Goal: Task Accomplishment & Management: Complete application form

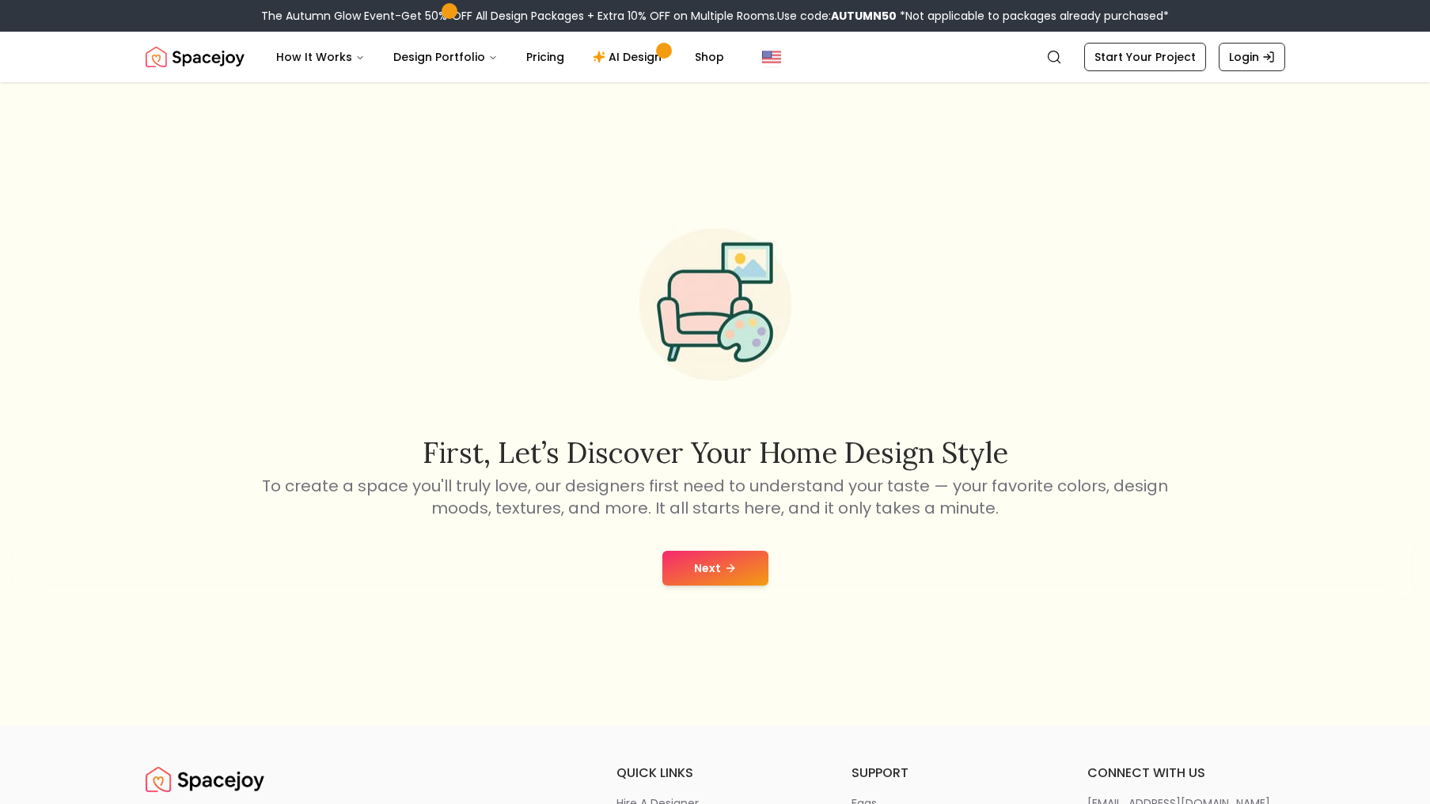
click at [708, 559] on button "Next" at bounding box center [715, 568] width 106 height 35
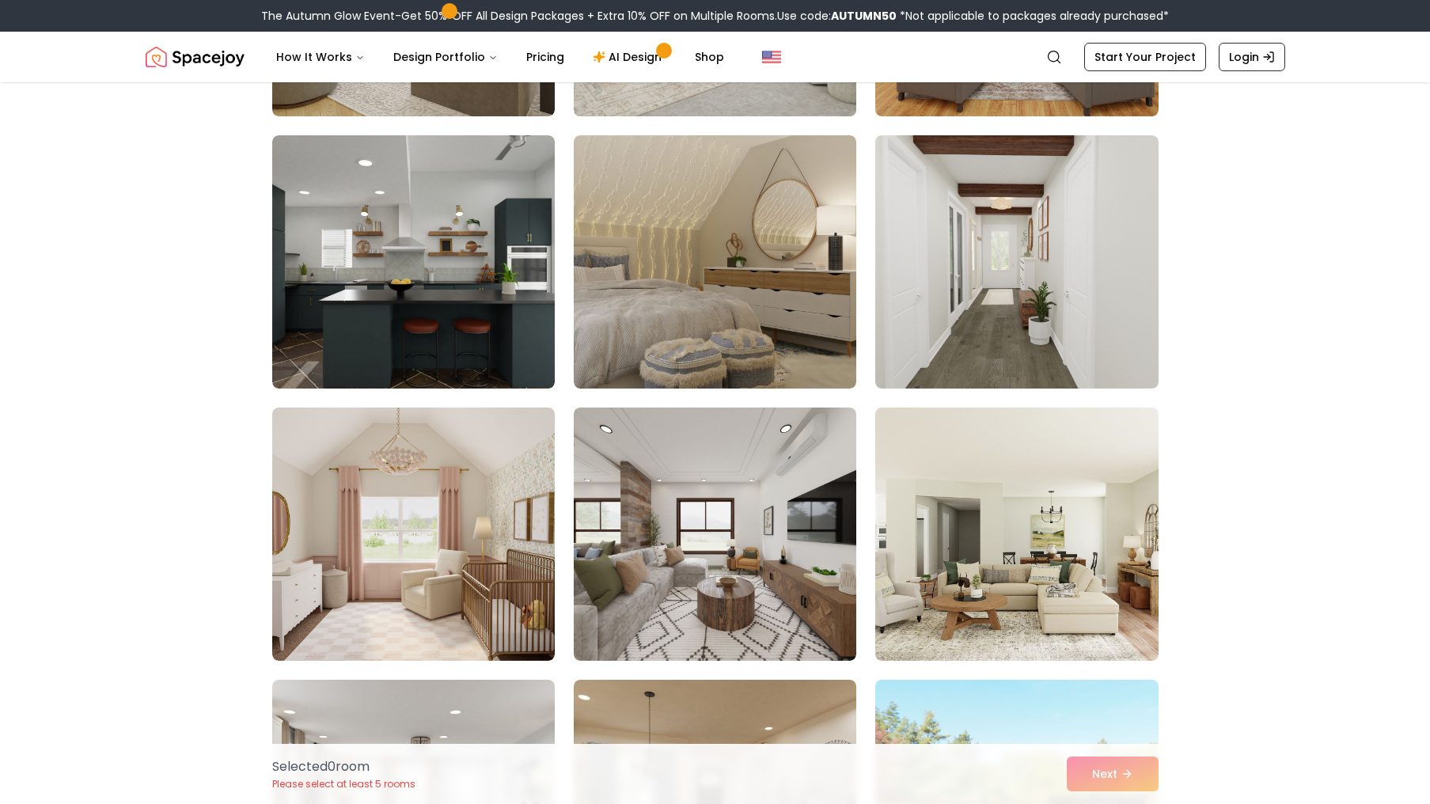
scroll to position [5020, 0]
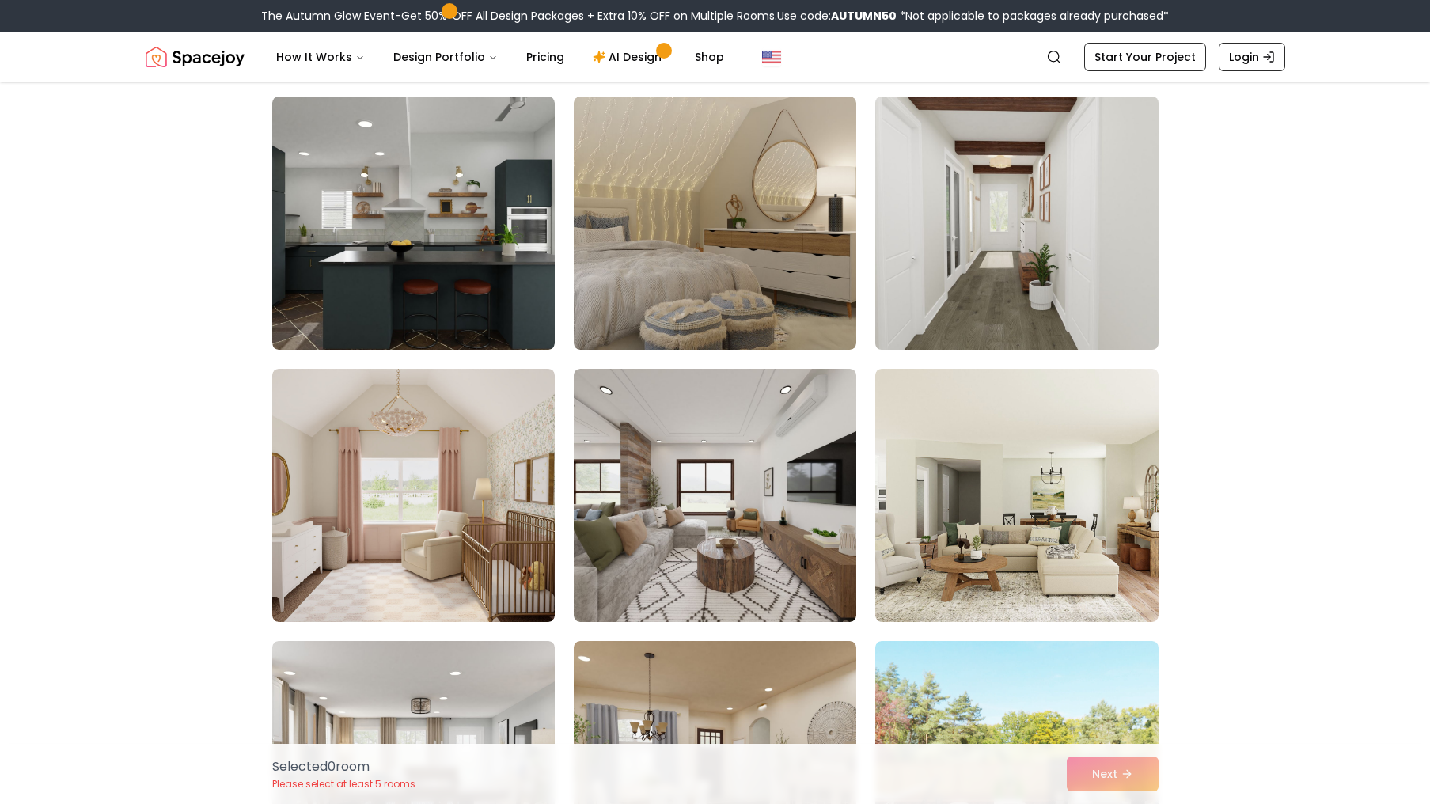
click at [1004, 162] on img at bounding box center [1016, 223] width 297 height 266
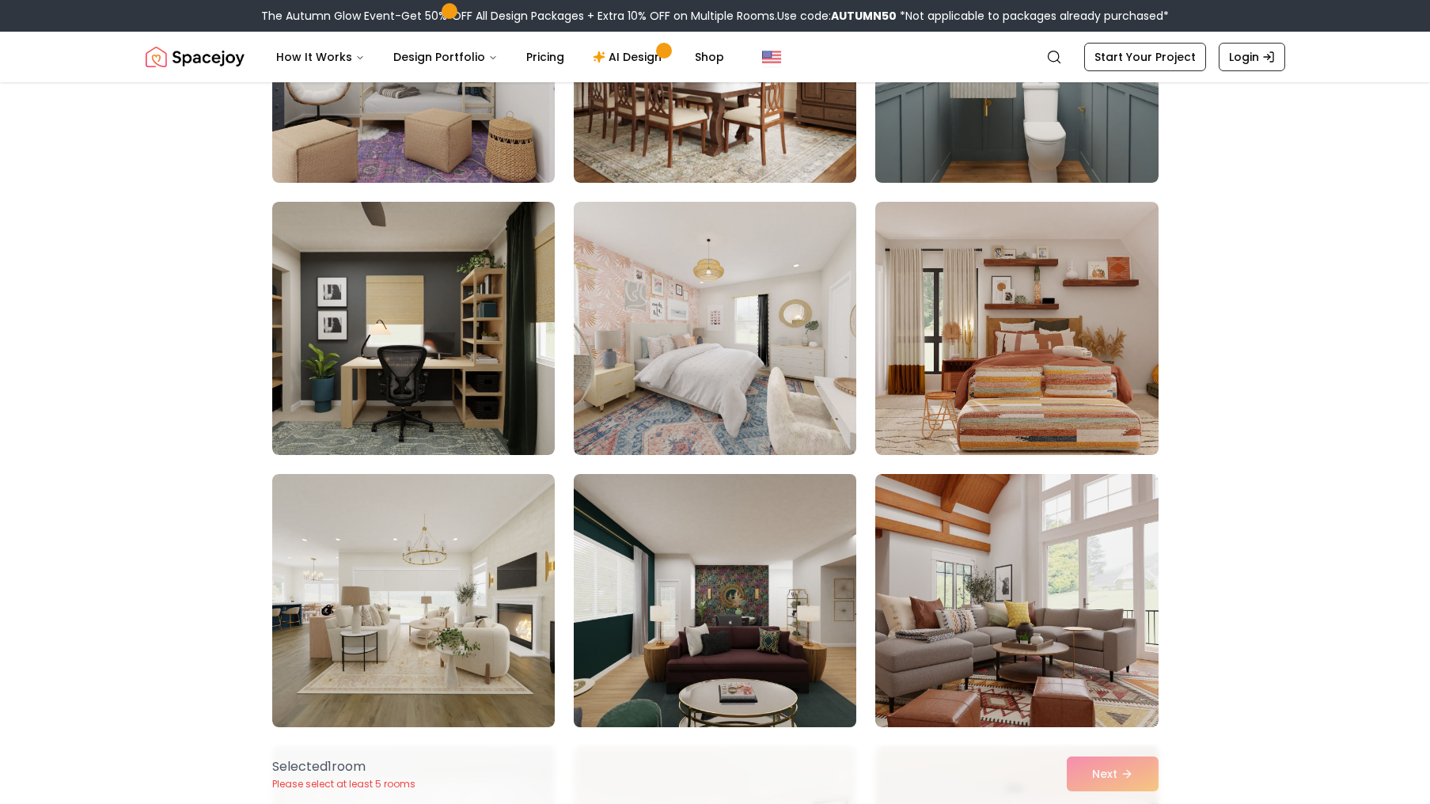
scroll to position [7908, 0]
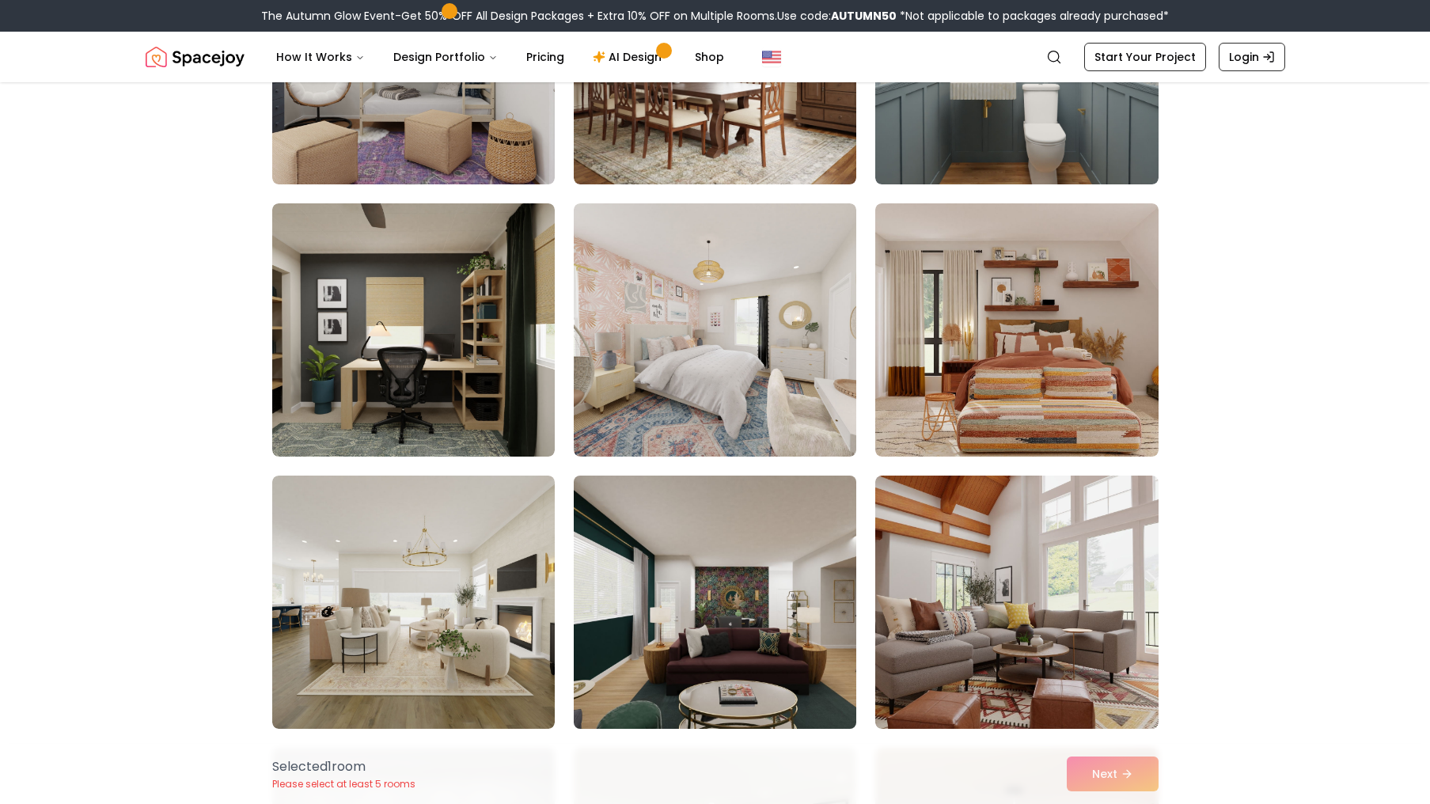
click at [760, 301] on img at bounding box center [715, 329] width 283 height 253
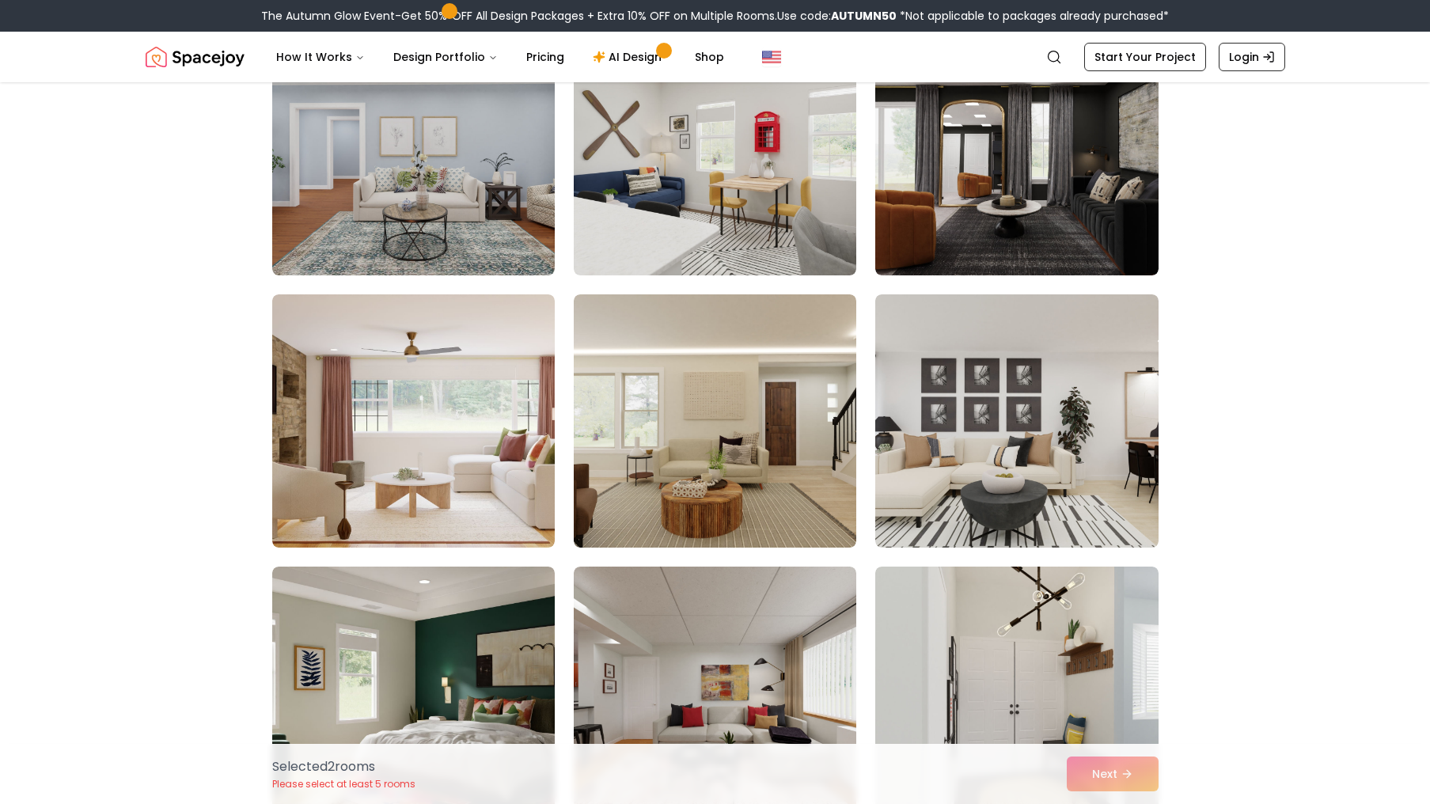
scroll to position [5906, 0]
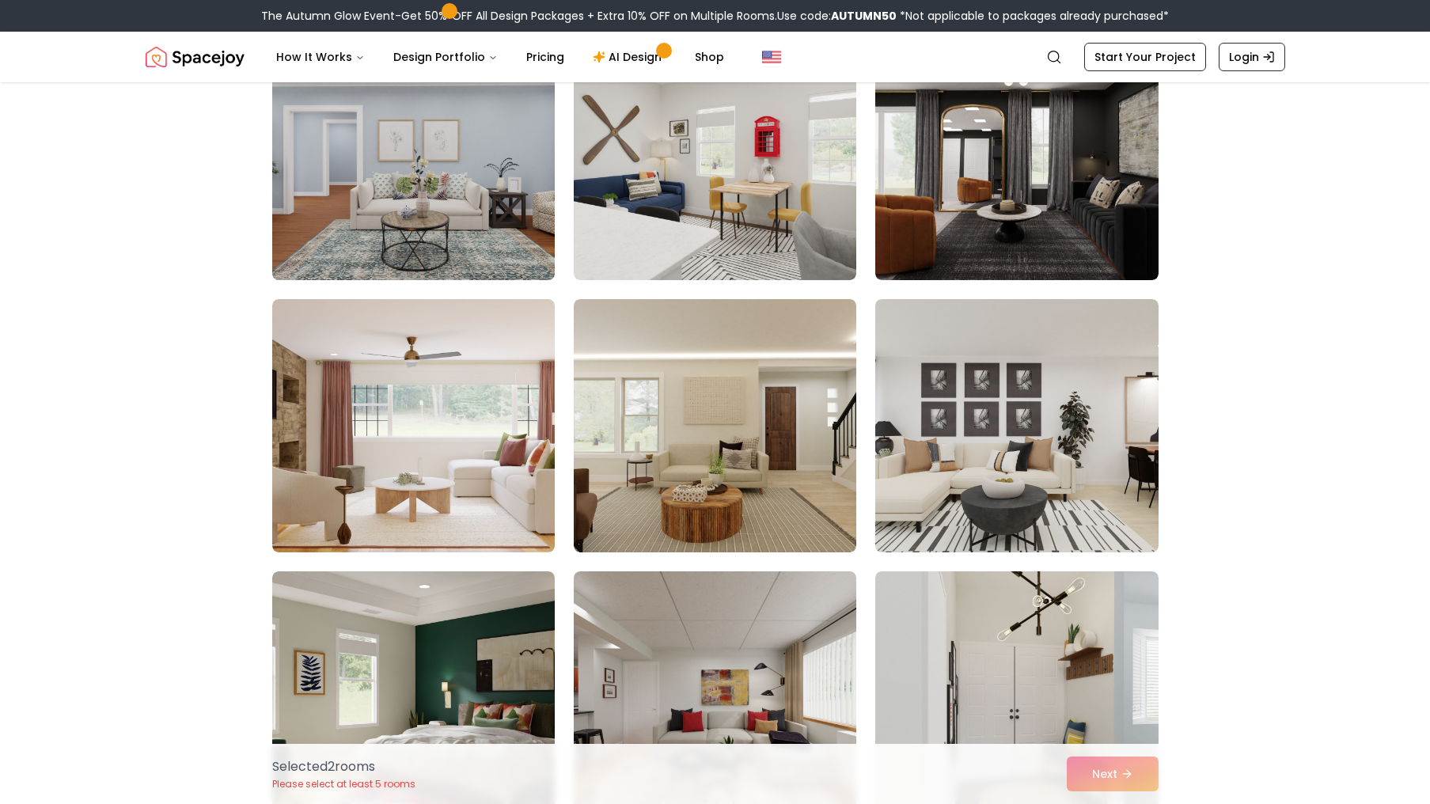
click at [476, 254] on img at bounding box center [413, 154] width 297 height 266
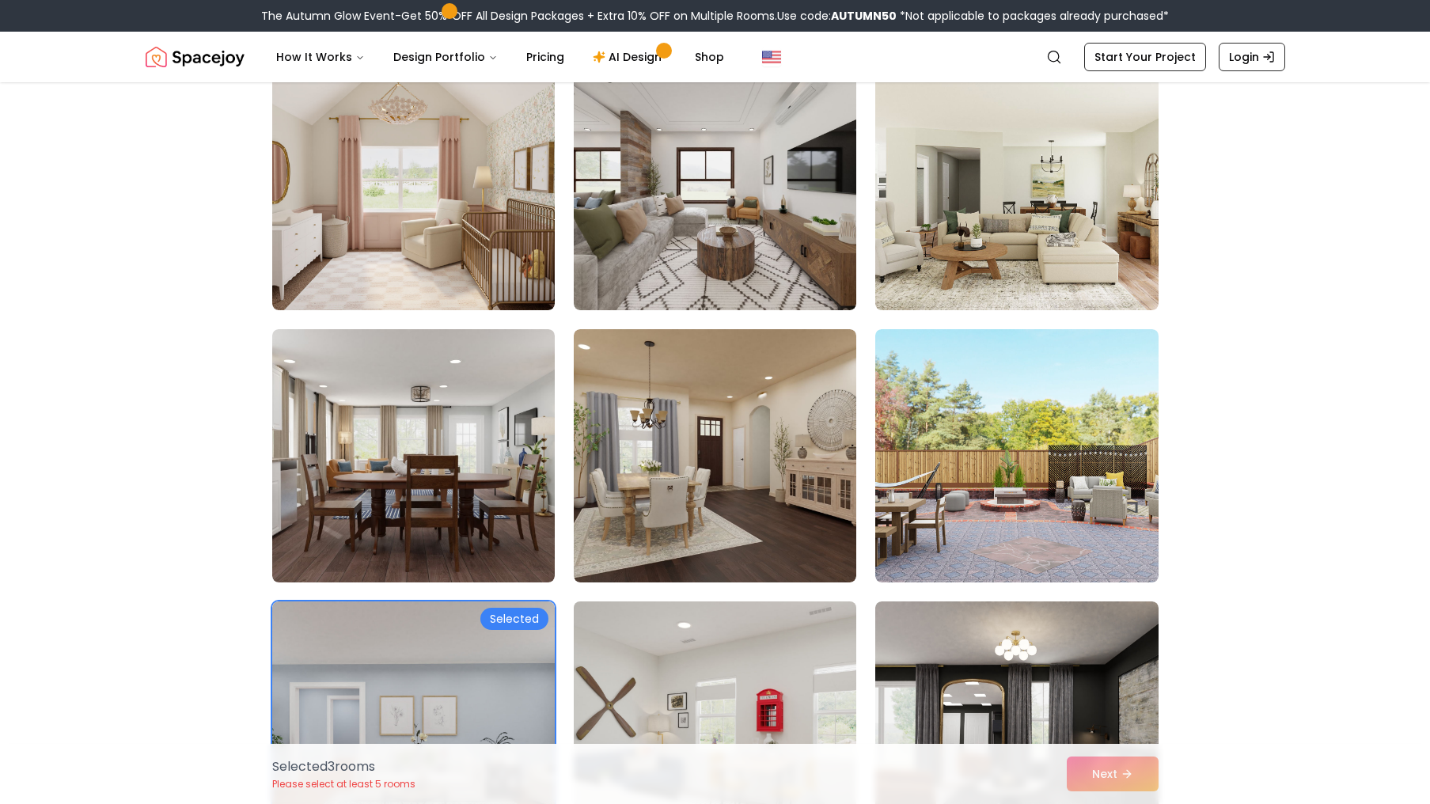
scroll to position [5327, 0]
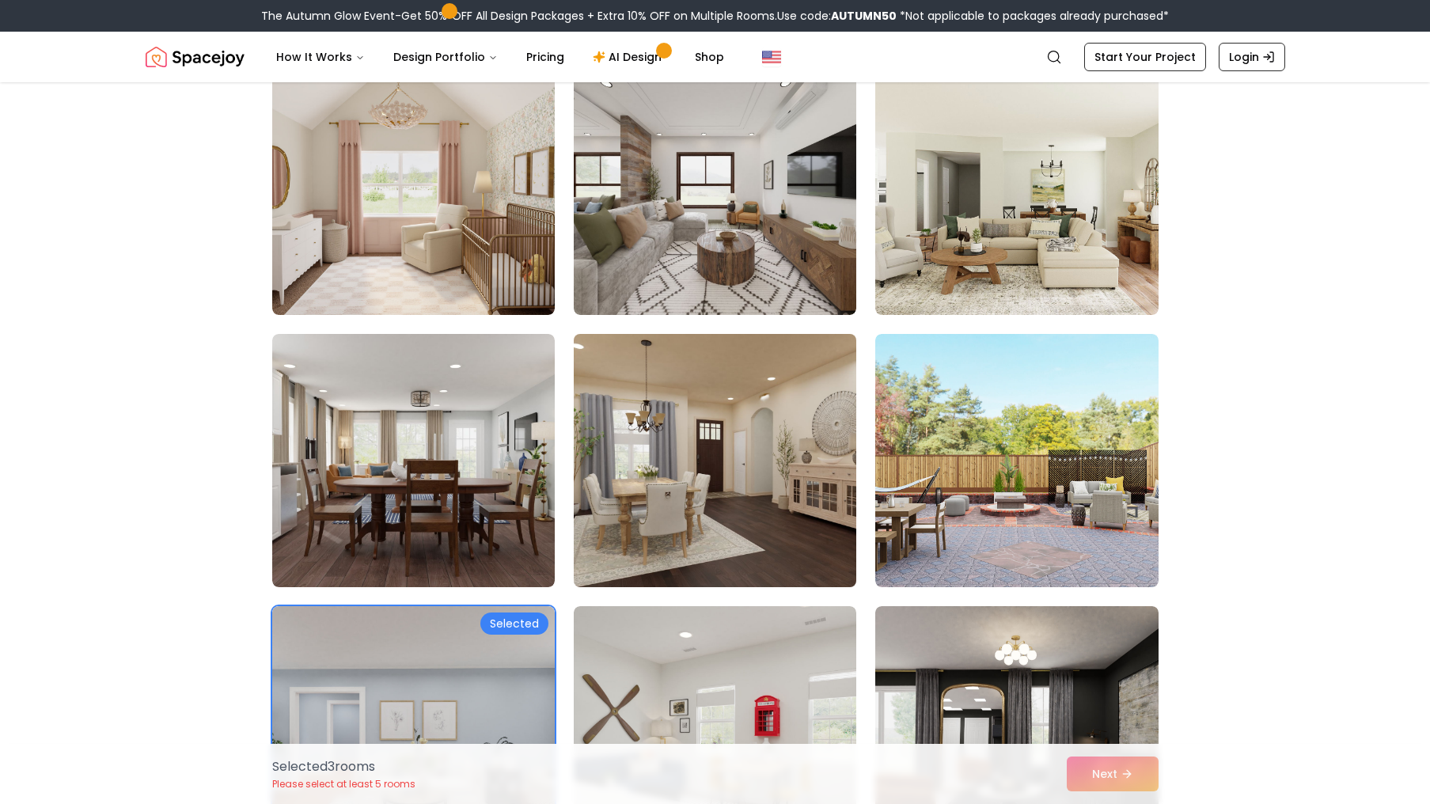
click at [721, 516] on img at bounding box center [715, 461] width 297 height 266
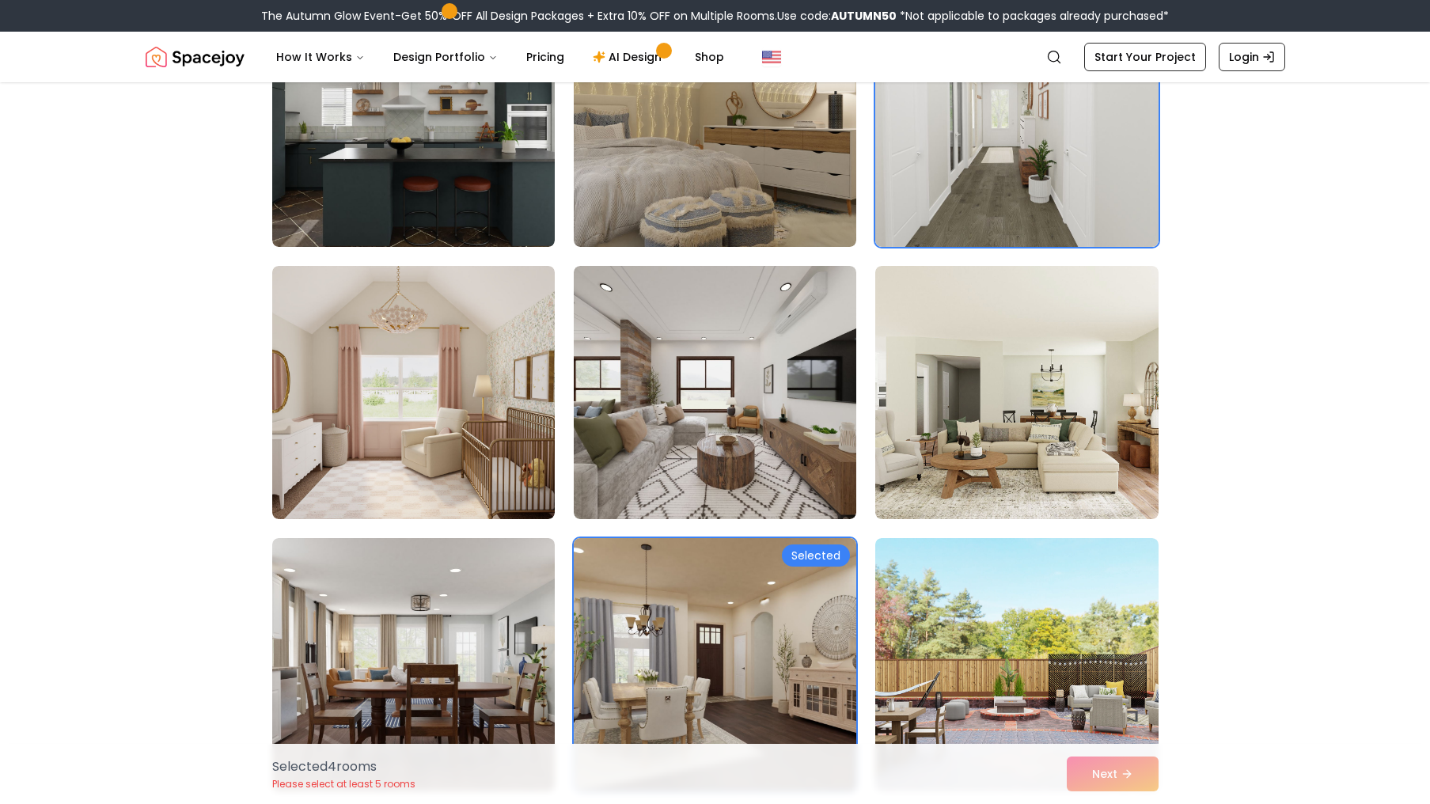
scroll to position [5119, 0]
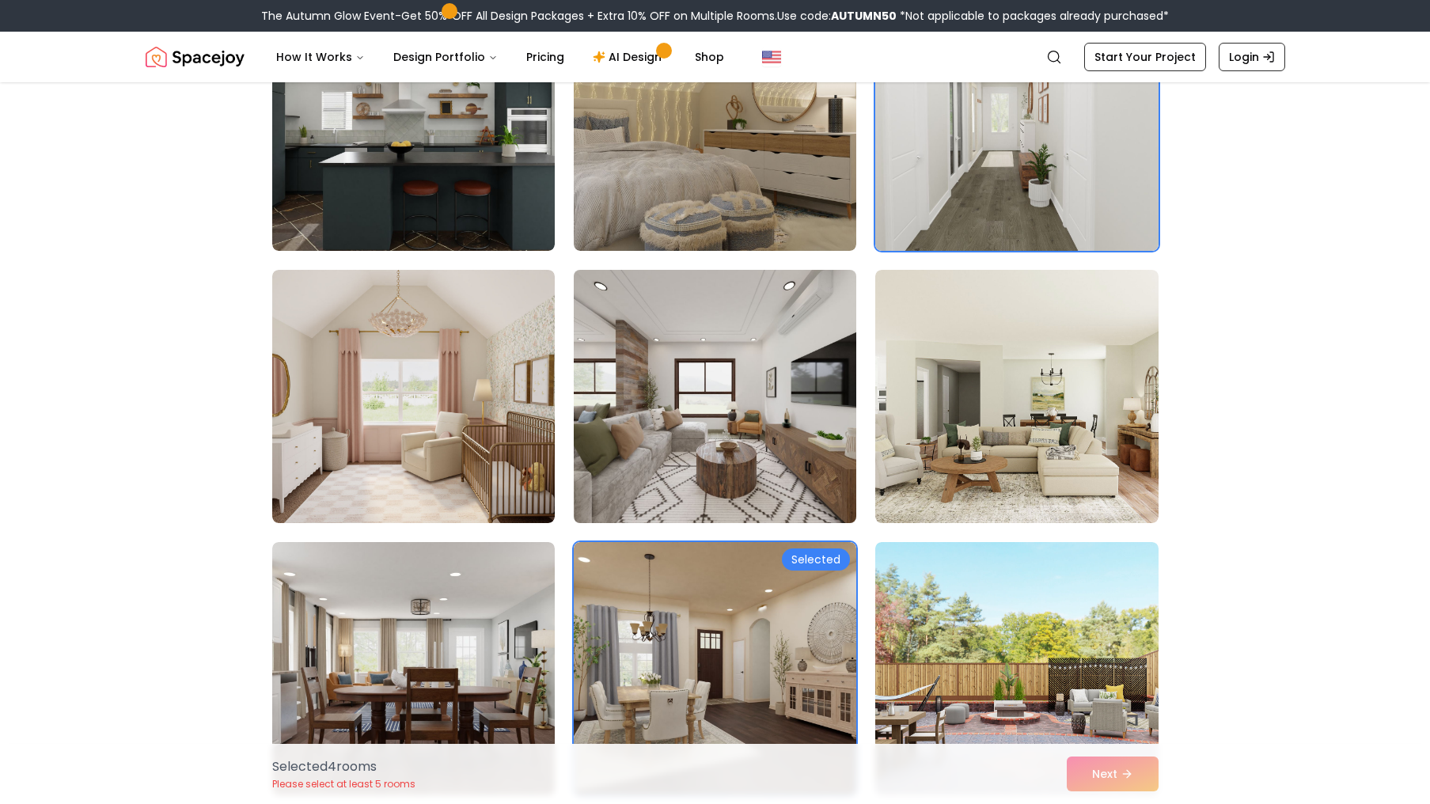
click at [741, 454] on img at bounding box center [715, 397] width 297 height 266
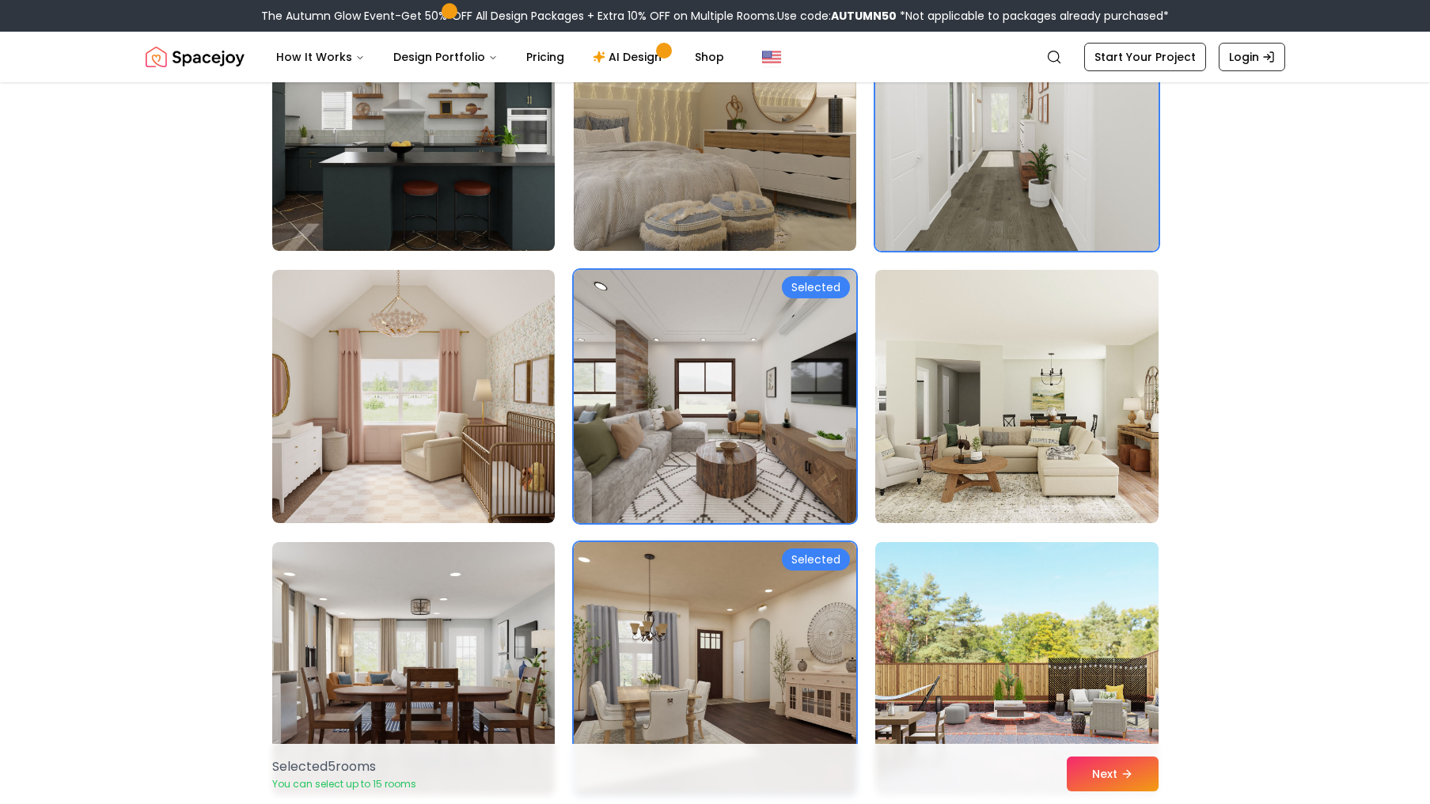
click at [742, 333] on img at bounding box center [715, 397] width 297 height 266
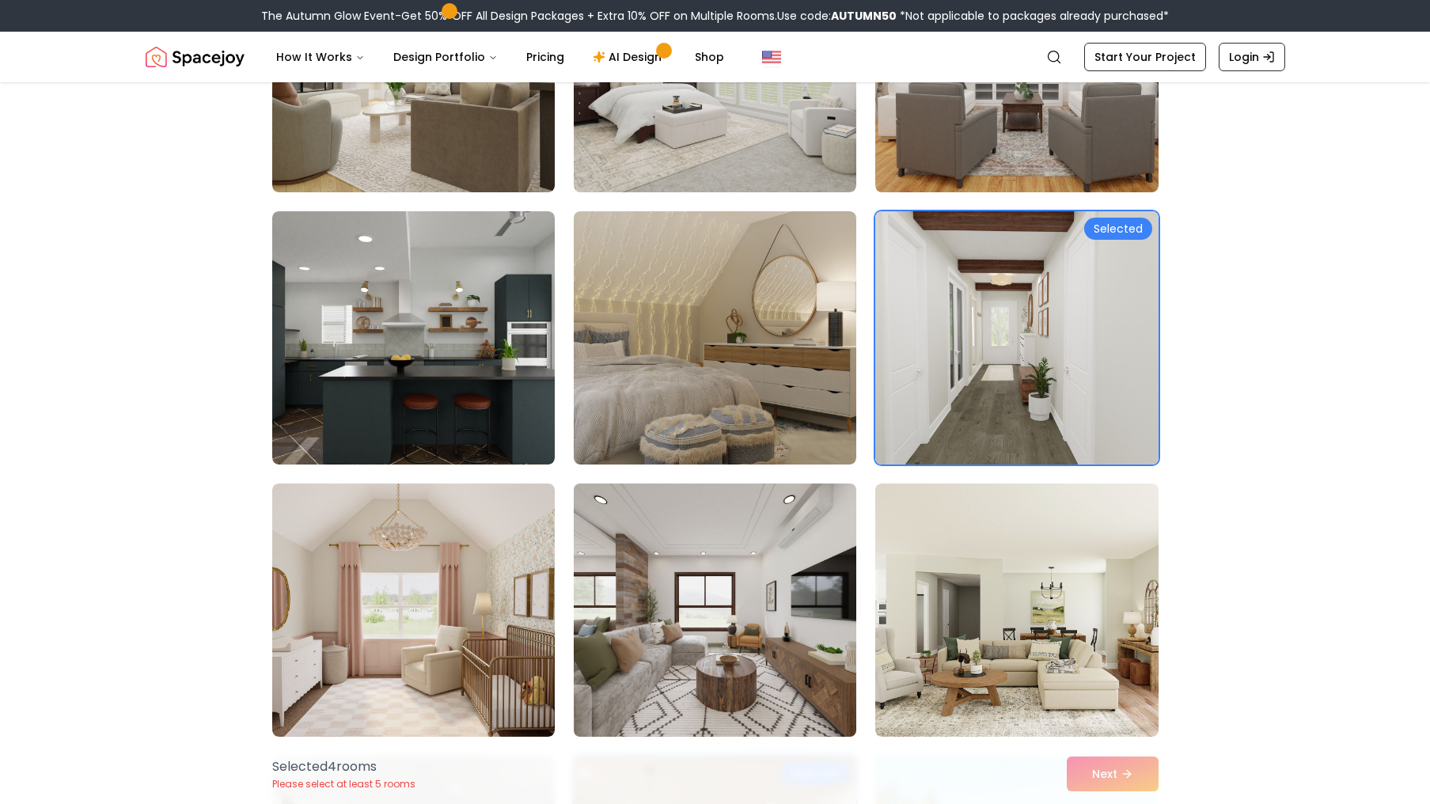
scroll to position [4904, 0]
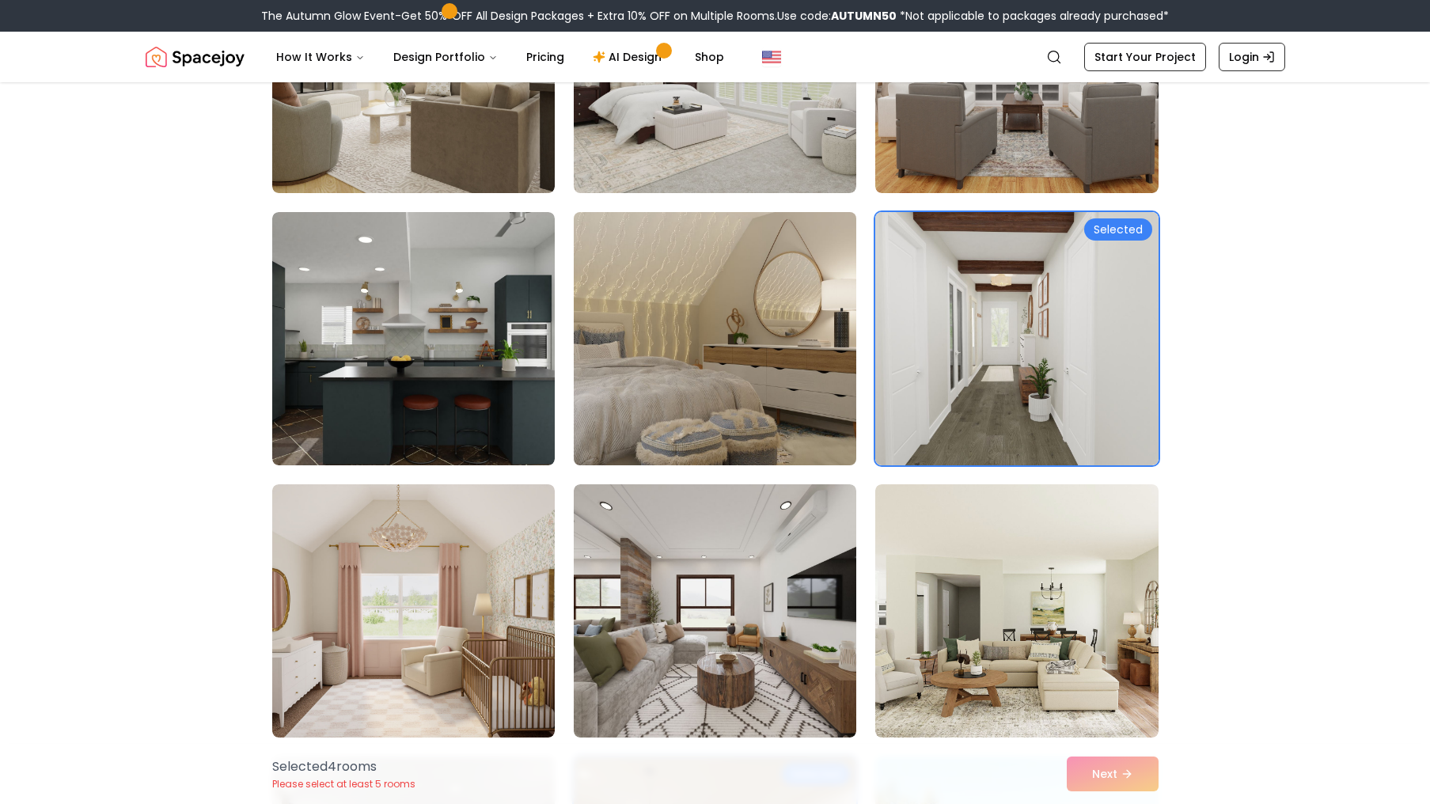
click at [702, 379] on img at bounding box center [715, 339] width 297 height 266
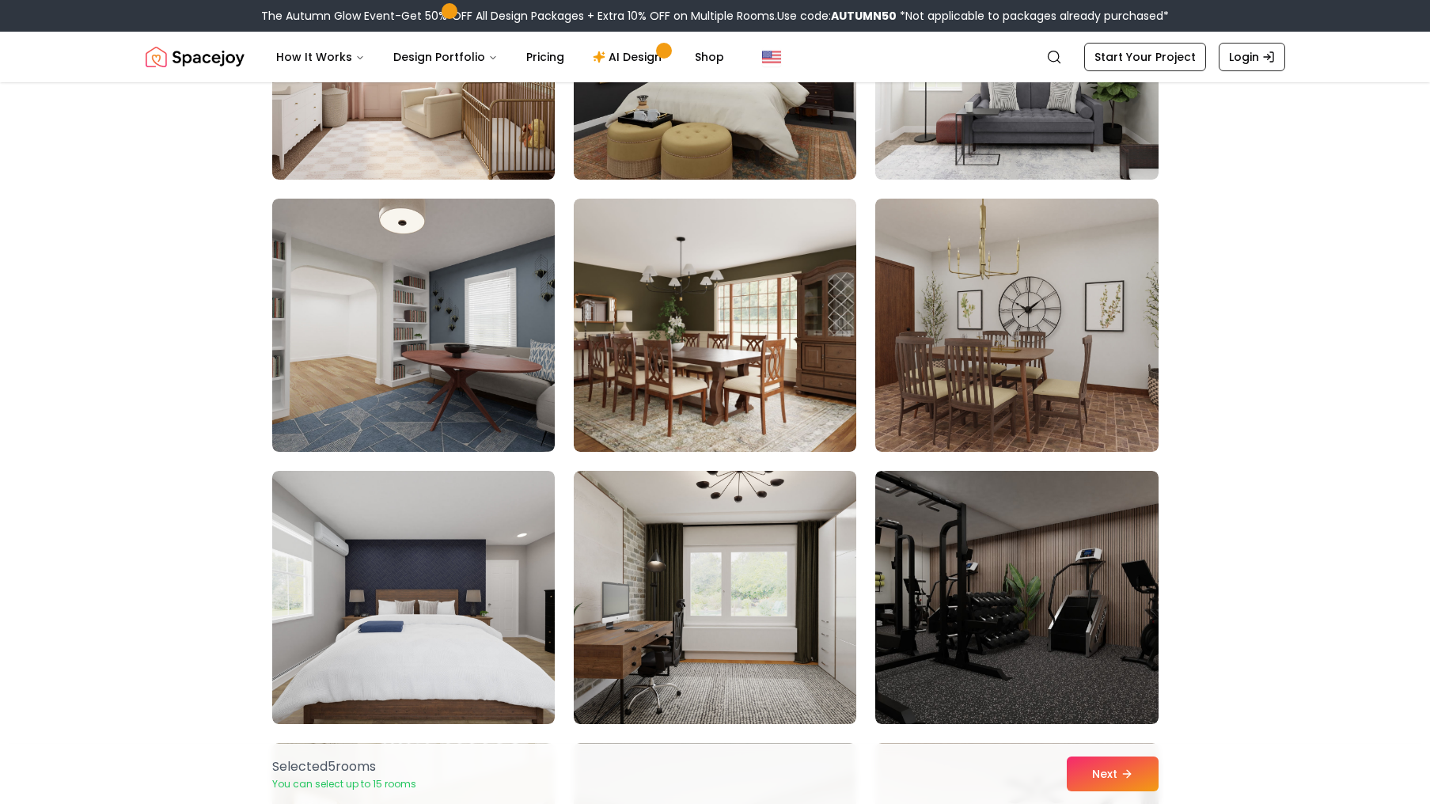
scroll to position [4101, 0]
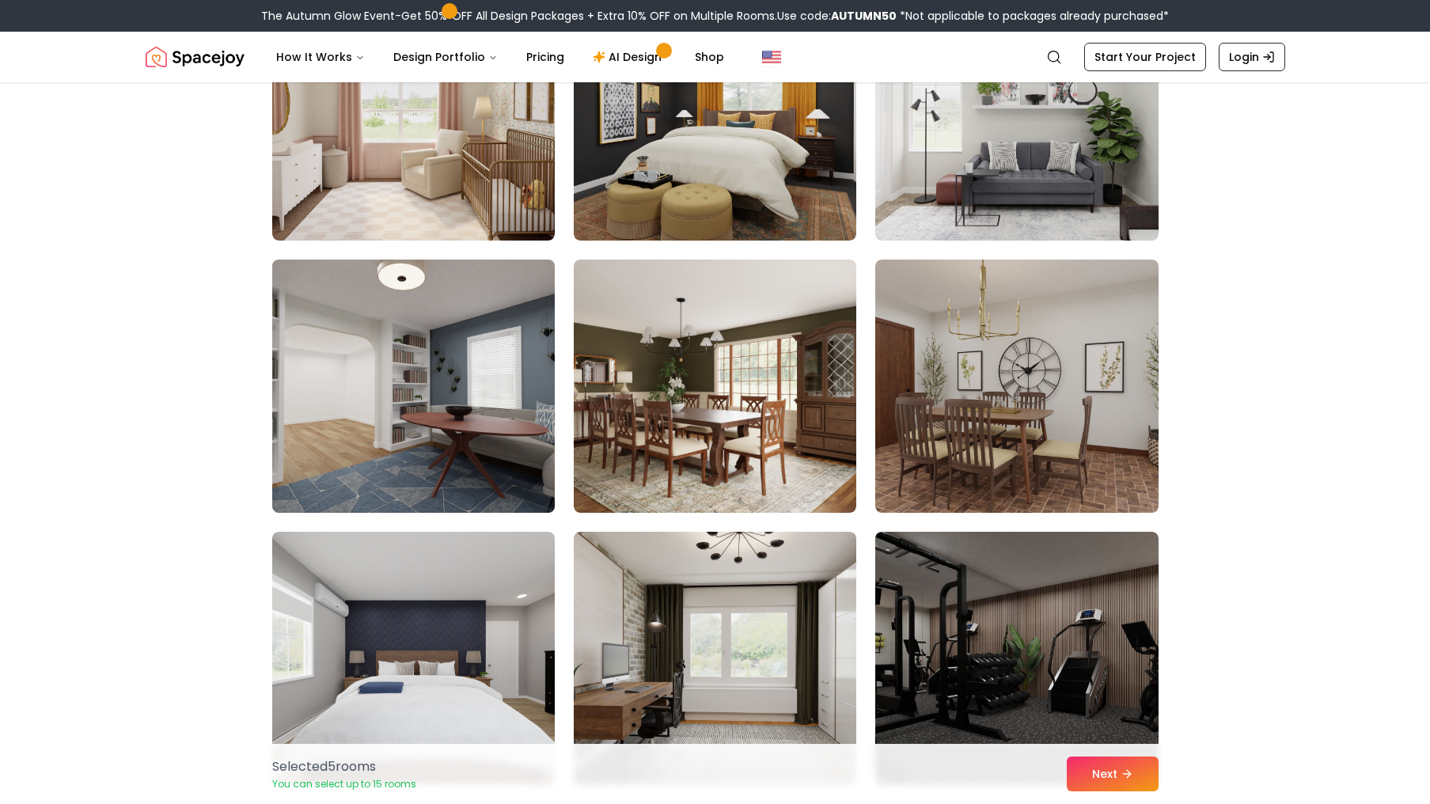
click at [480, 391] on img at bounding box center [413, 386] width 297 height 266
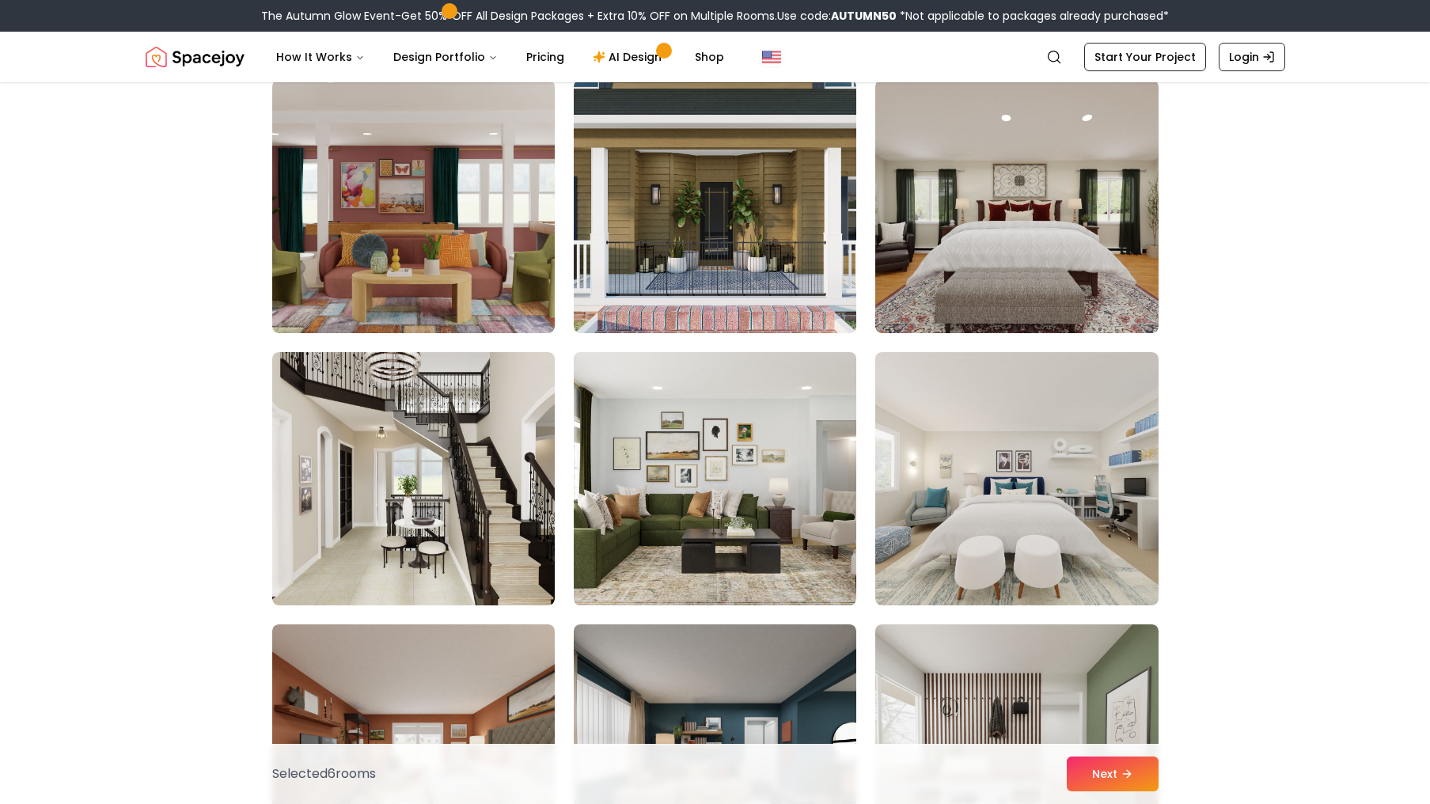
scroll to position [2038, 0]
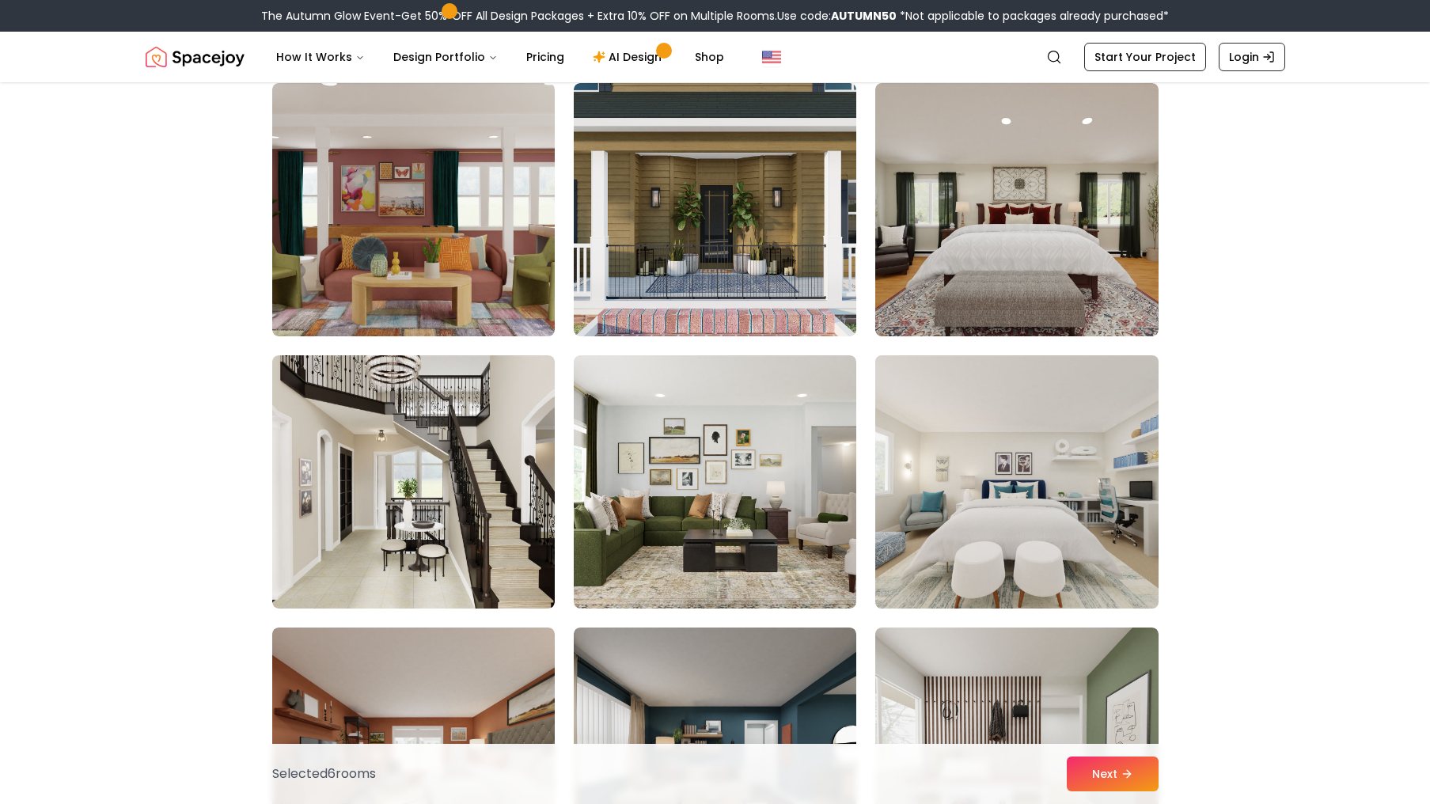
click at [994, 463] on img at bounding box center [1016, 482] width 297 height 266
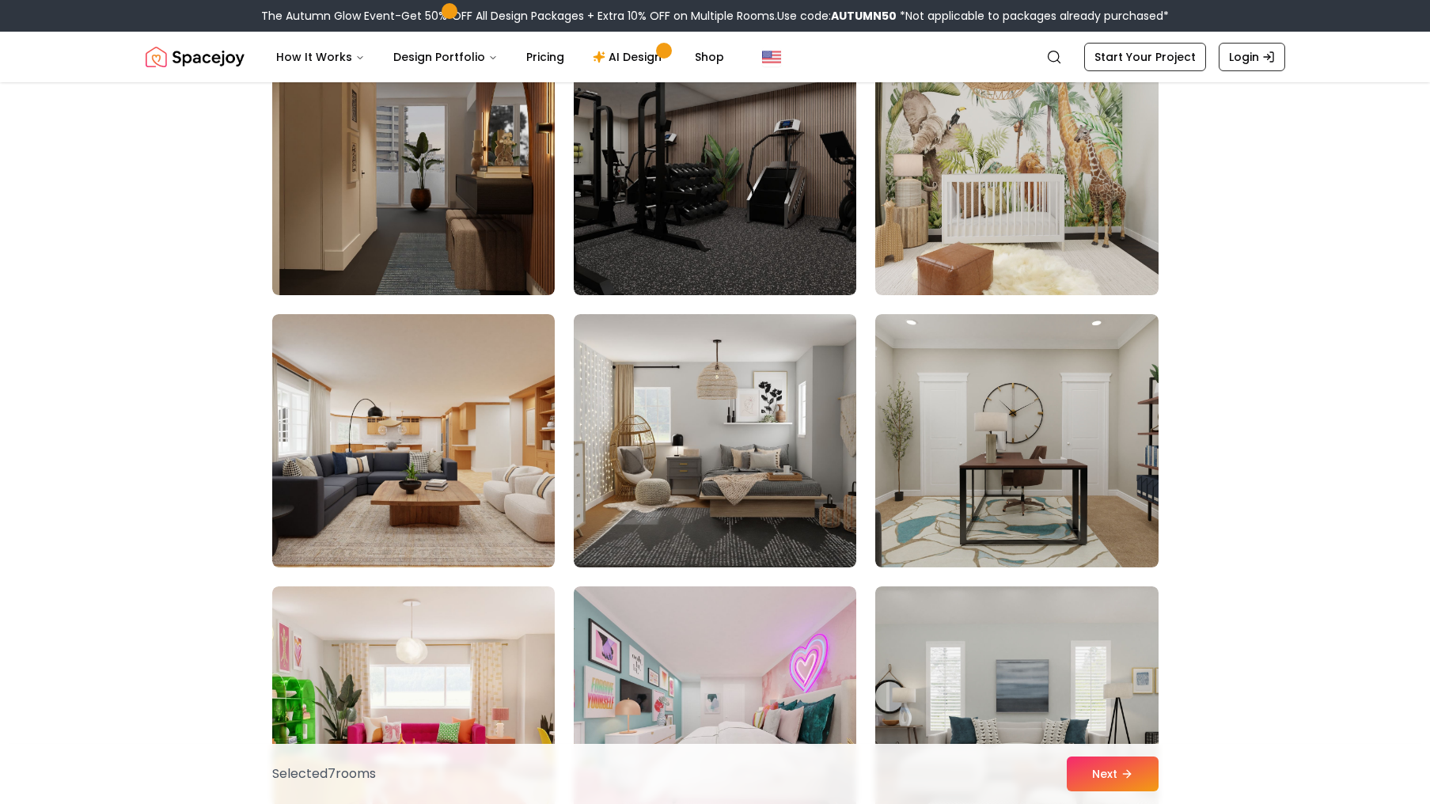
scroll to position [0, 0]
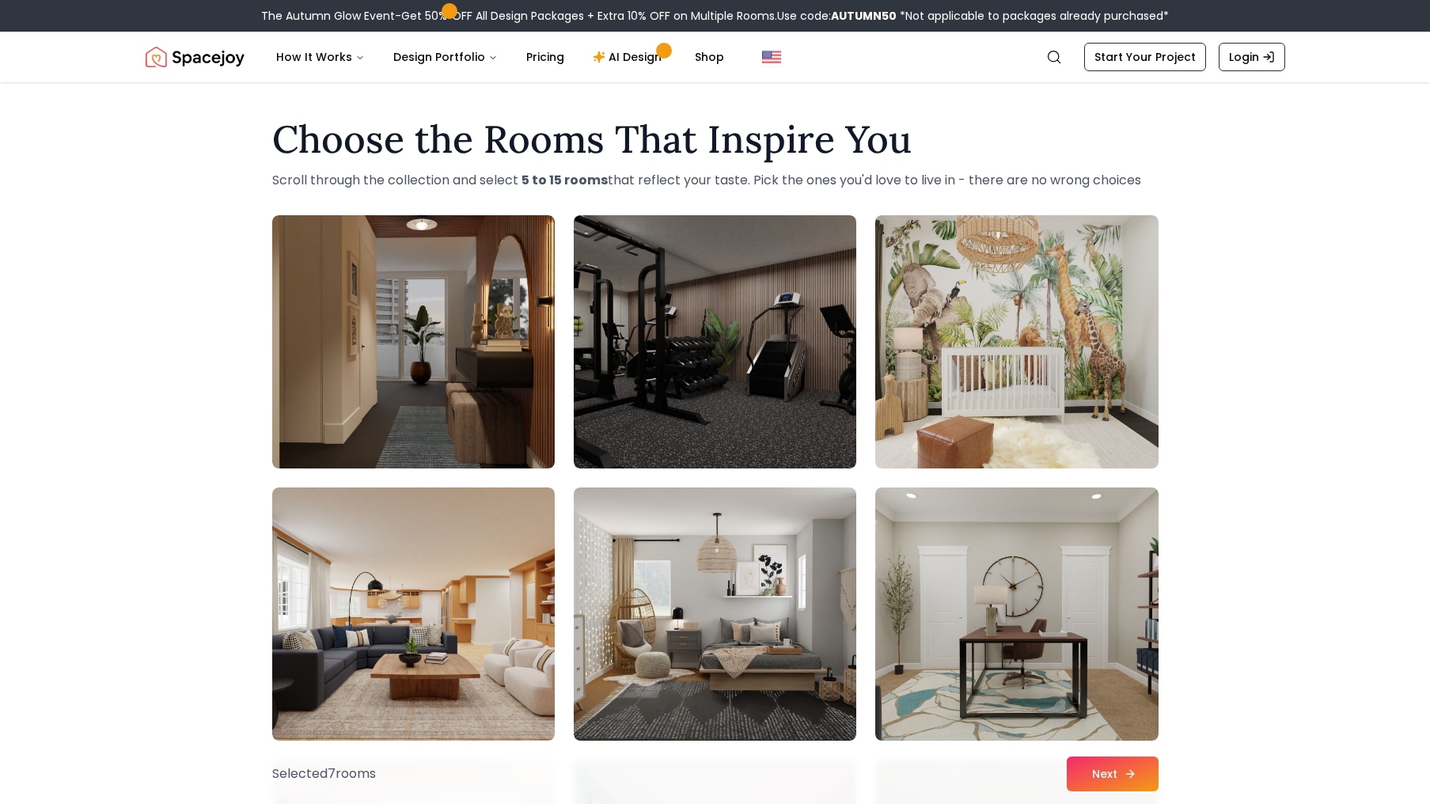
click at [1104, 766] on button "Next" at bounding box center [1113, 774] width 92 height 35
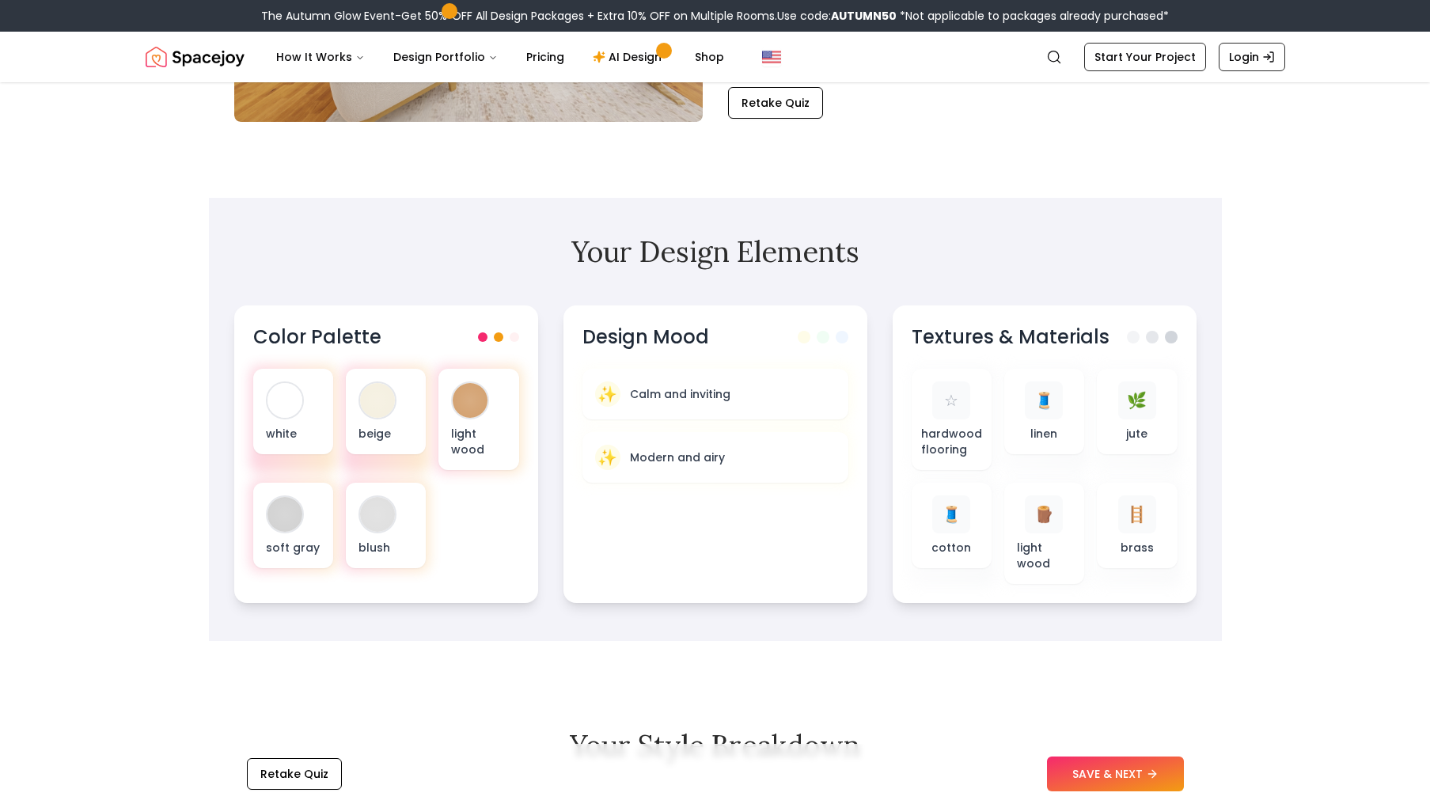
scroll to position [354, 0]
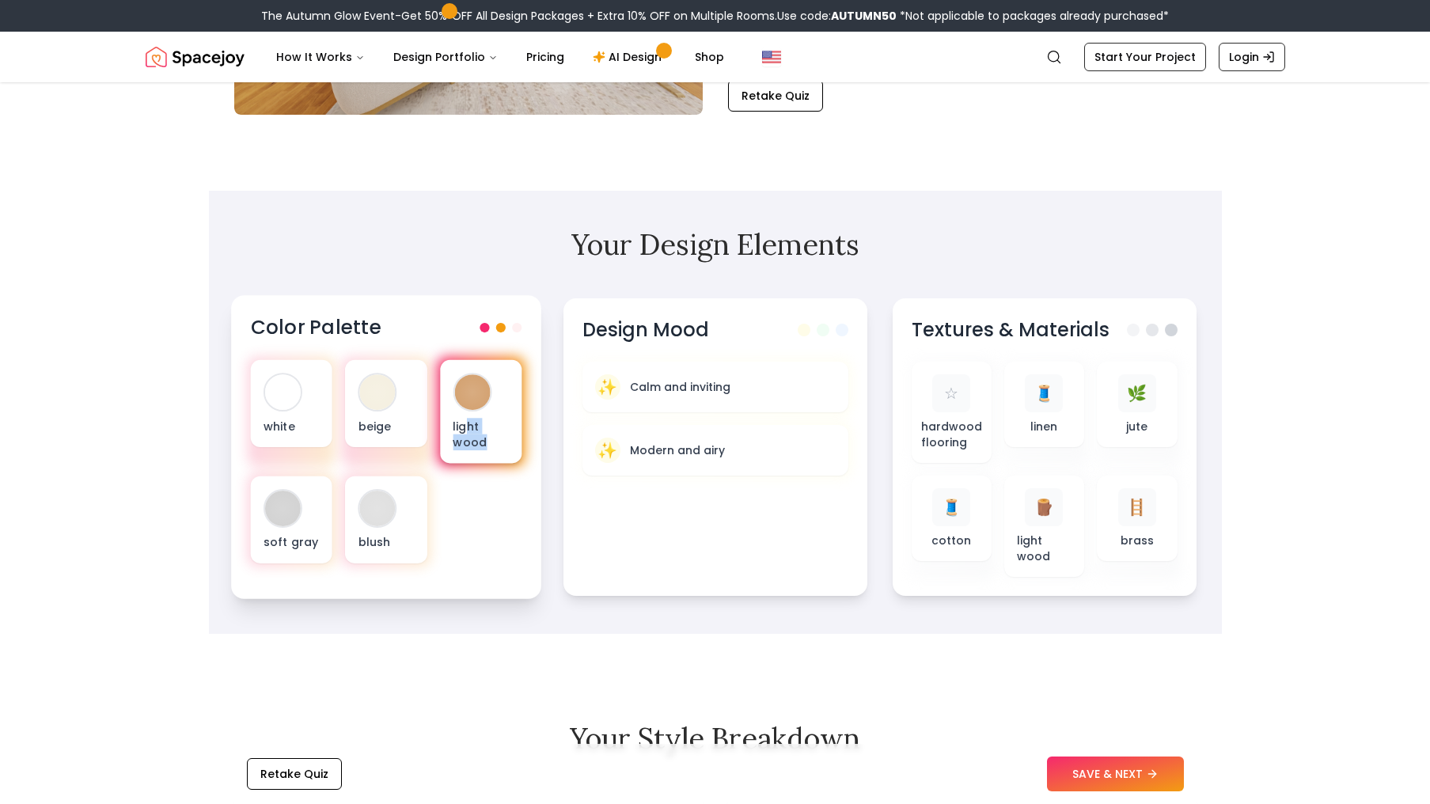
drag, startPoint x: 469, startPoint y: 428, endPoint x: 488, endPoint y: 449, distance: 28.5
click at [488, 449] on p "light wood" at bounding box center [481, 434] width 56 height 32
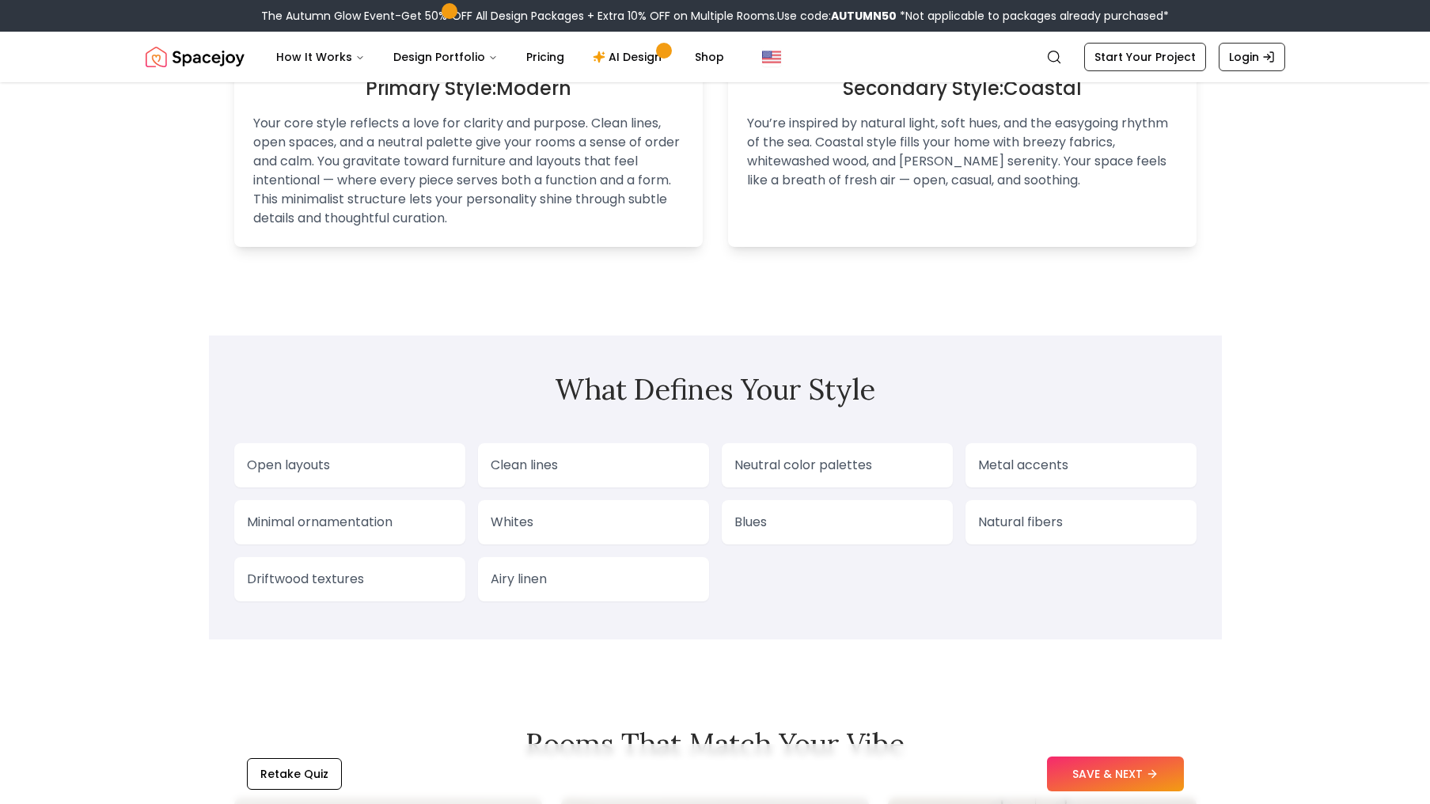
scroll to position [1090, 0]
click at [1123, 792] on div "Retake Quiz SAVE & NEXT" at bounding box center [715, 774] width 1013 height 60
click at [1117, 784] on button "SAVE & NEXT" at bounding box center [1115, 774] width 137 height 35
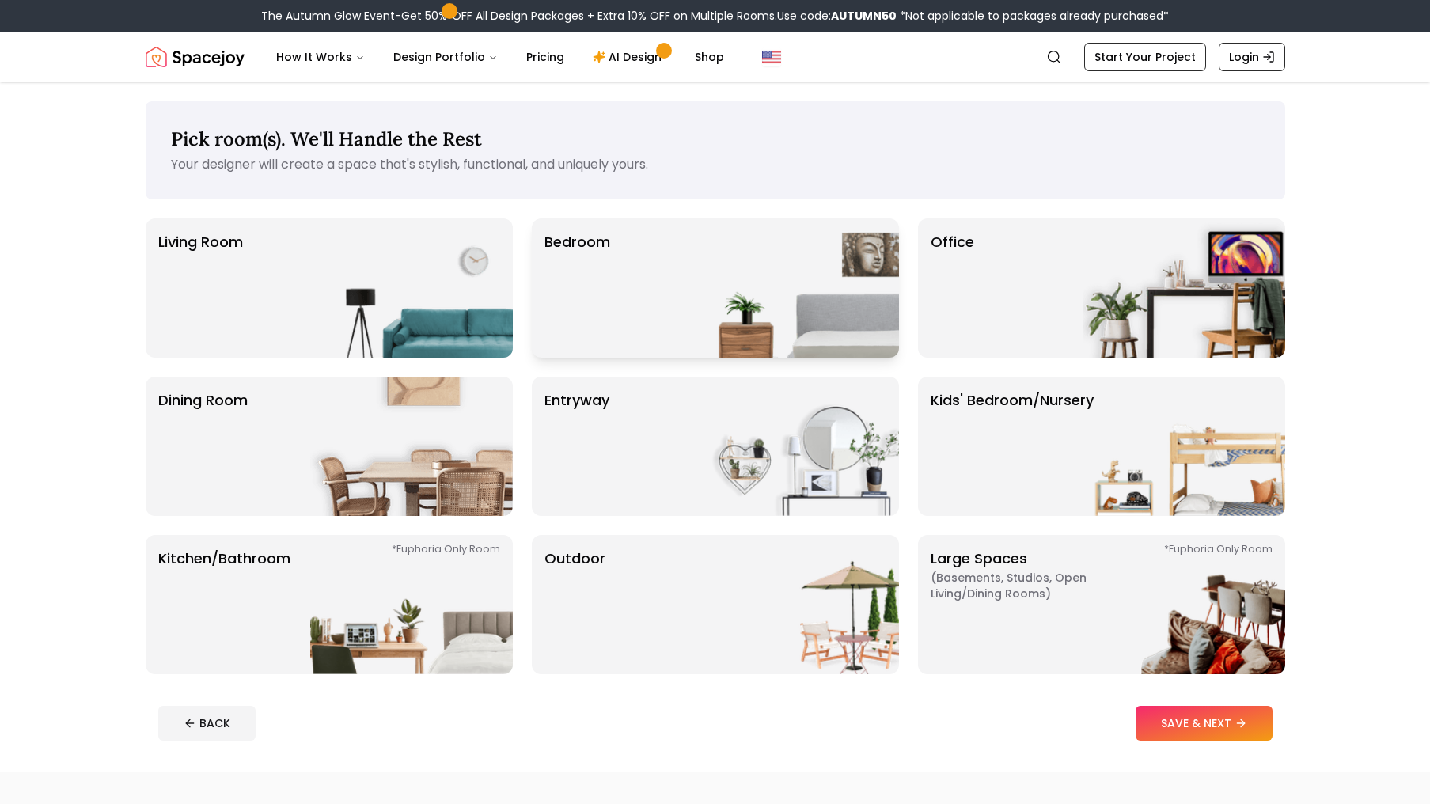
click at [795, 346] on img at bounding box center [798, 287] width 203 height 139
